Goal: Navigation & Orientation: Find specific page/section

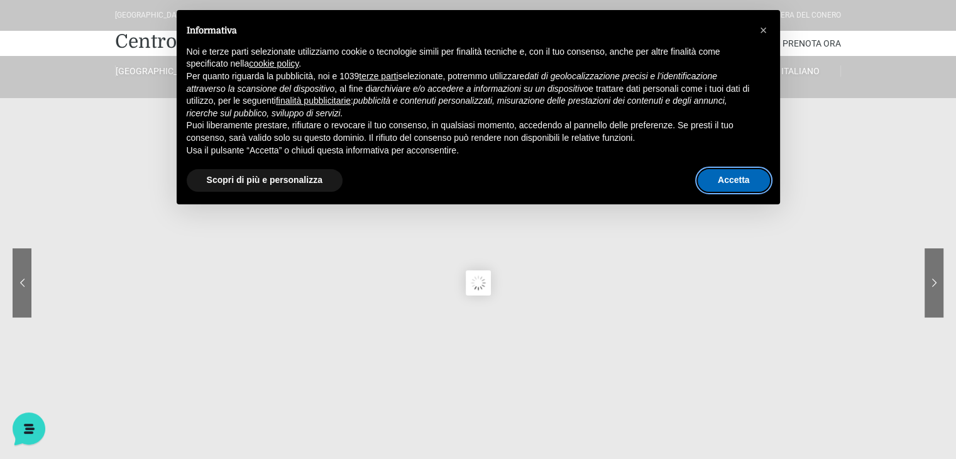
click at [740, 179] on button "Accetta" at bounding box center [733, 180] width 72 height 23
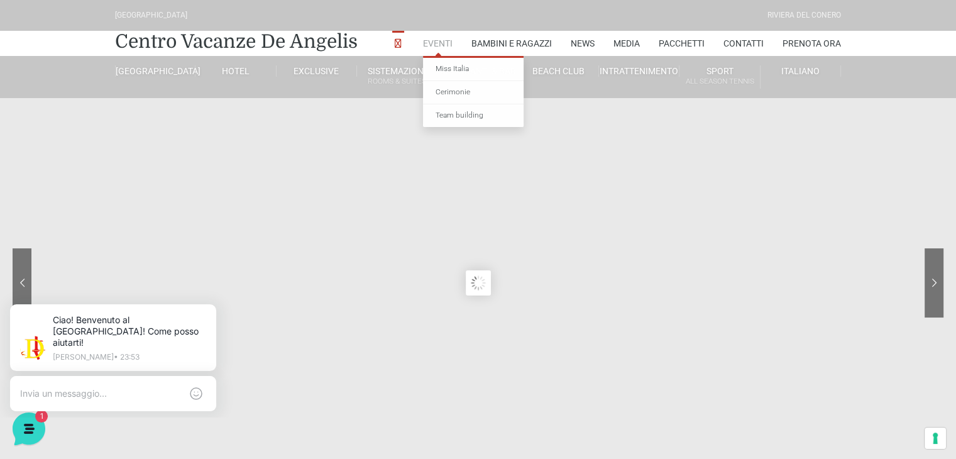
click at [430, 46] on link "Eventi" at bounding box center [438, 43] width 30 height 25
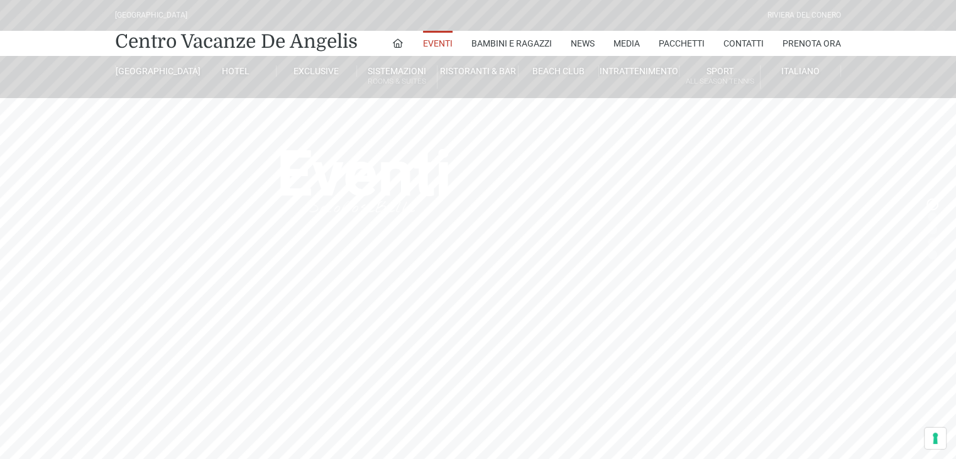
click at [211, 216] on header "[GEOGRAPHIC_DATA] [GEOGRAPHIC_DATA] Centro Vacanze [GEOGRAPHIC_DATA] Eventi Mis…" at bounding box center [478, 282] width 956 height 565
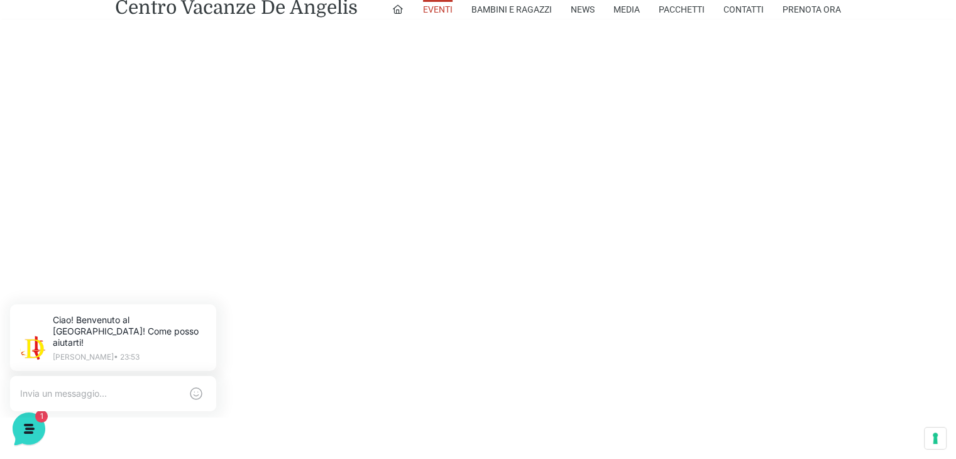
scroll to position [1382, 0]
